Goal: Transaction & Acquisition: Purchase product/service

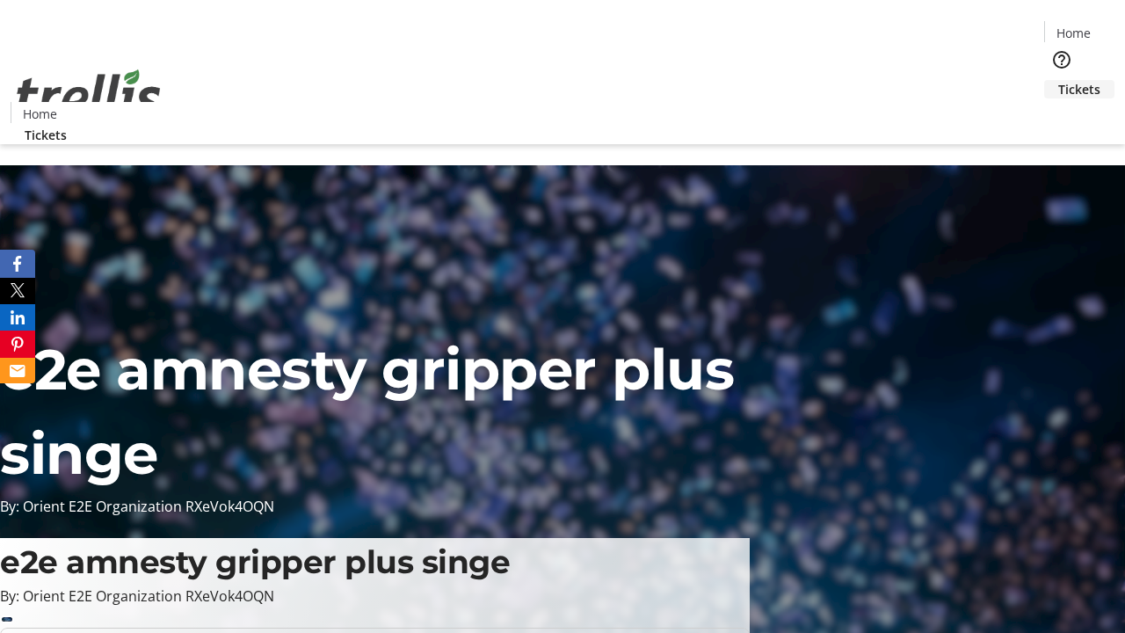
click at [1059, 80] on span "Tickets" at bounding box center [1080, 89] width 42 height 18
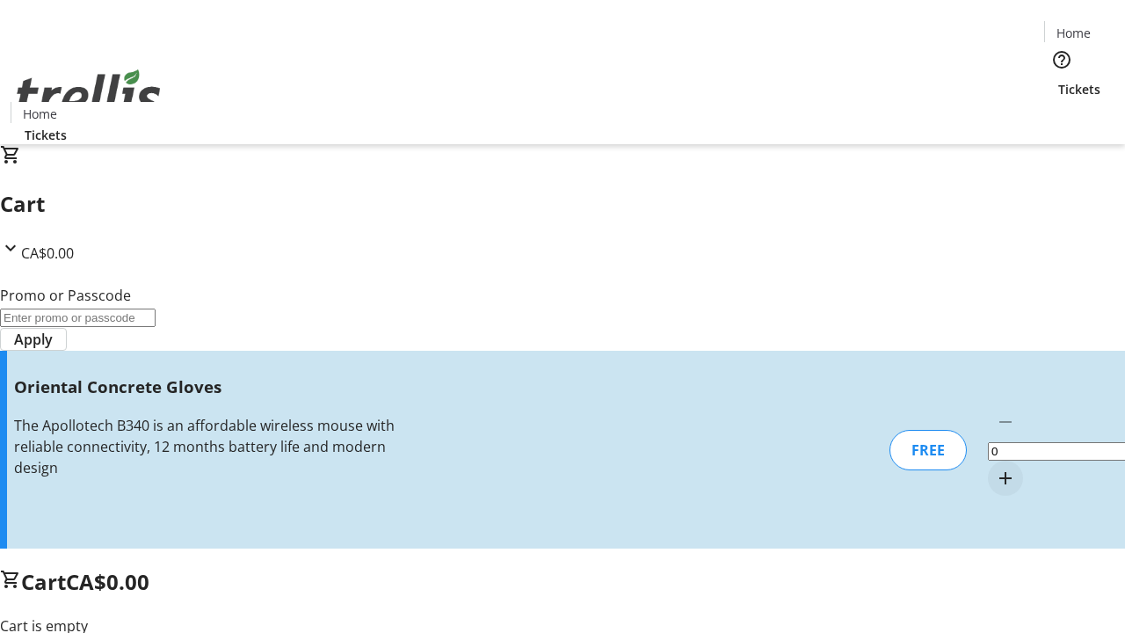
click at [995, 468] on mat-icon "Increment by one" at bounding box center [1005, 478] width 21 height 21
type input "1"
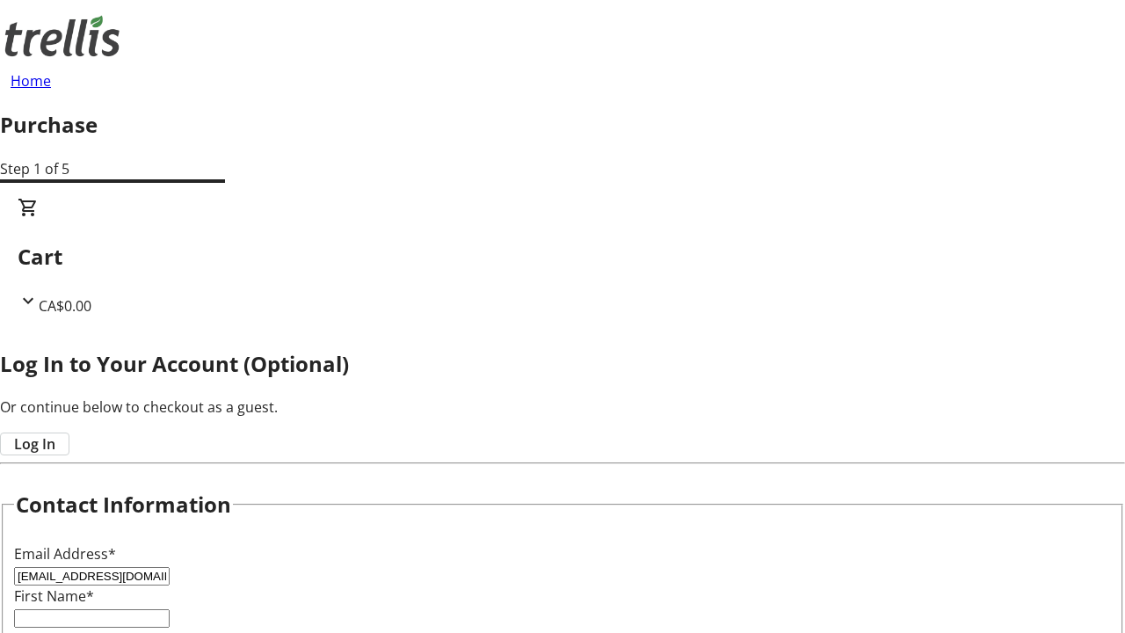
type input "[EMAIL_ADDRESS][DOMAIN_NAME]"
type input "Tiana"
type input "[PERSON_NAME]"
